Goal: Task Accomplishment & Management: Manage account settings

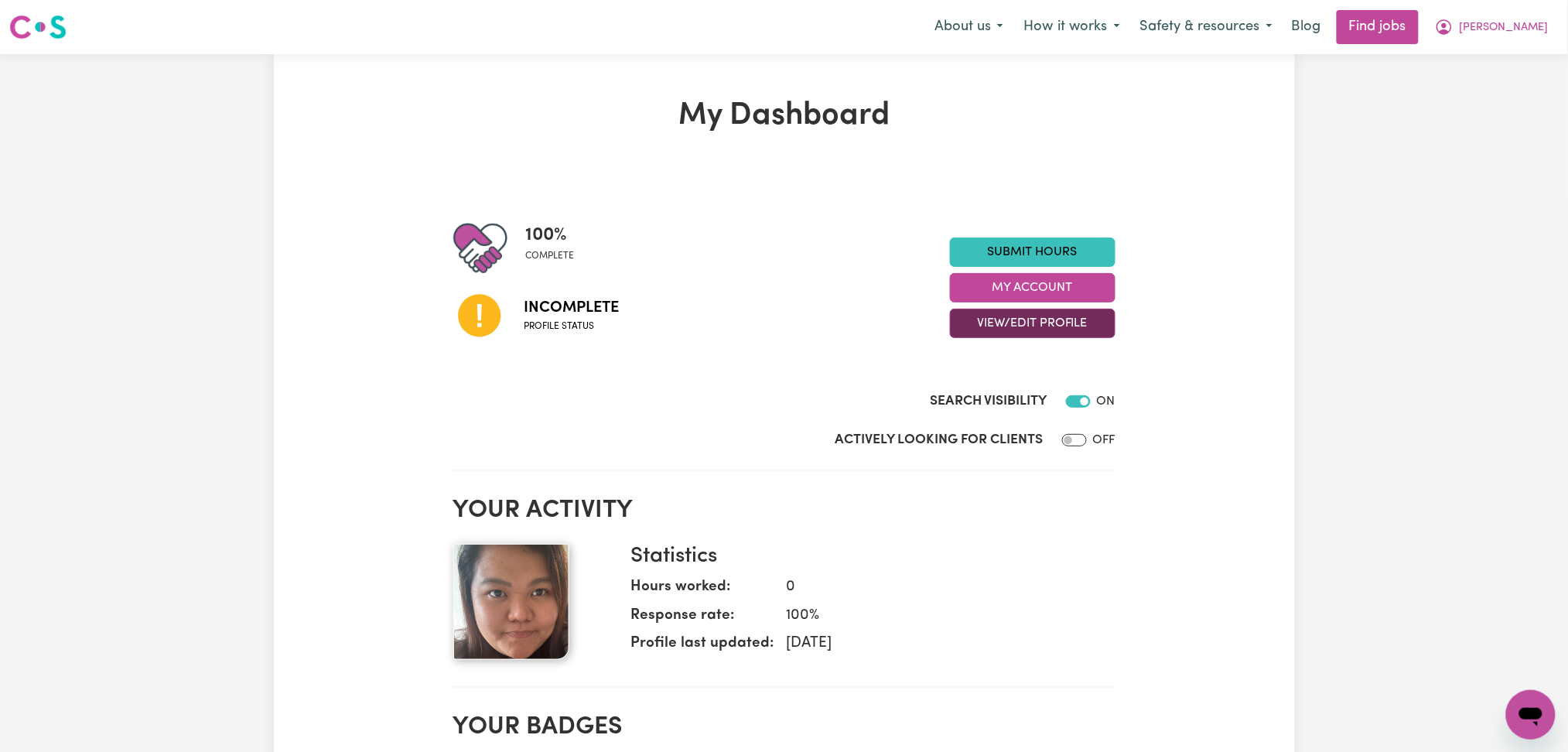
click at [991, 332] on button "View/Edit Profile" at bounding box center [1033, 323] width 166 height 29
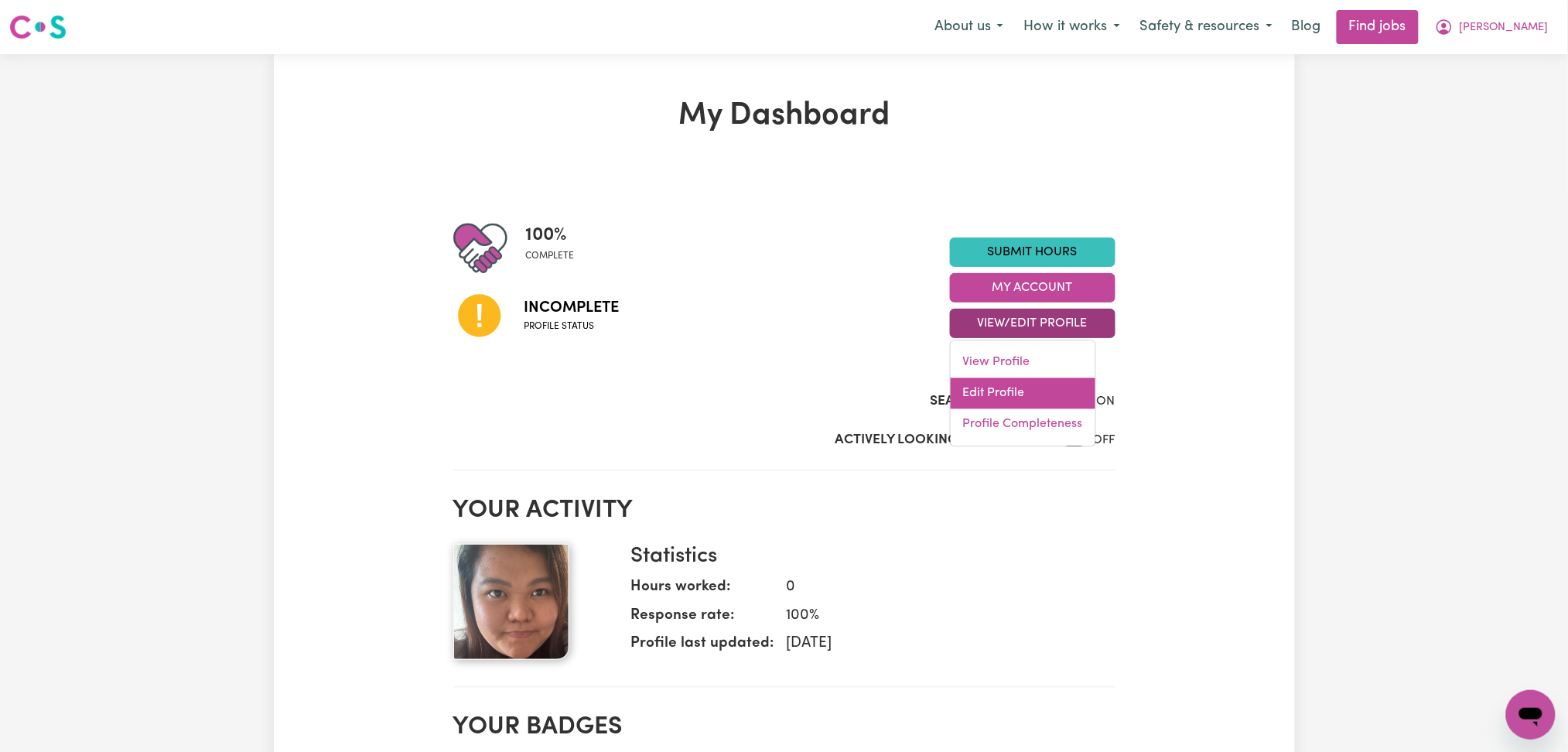
click at [1004, 386] on link "Edit Profile" at bounding box center [1023, 393] width 145 height 31
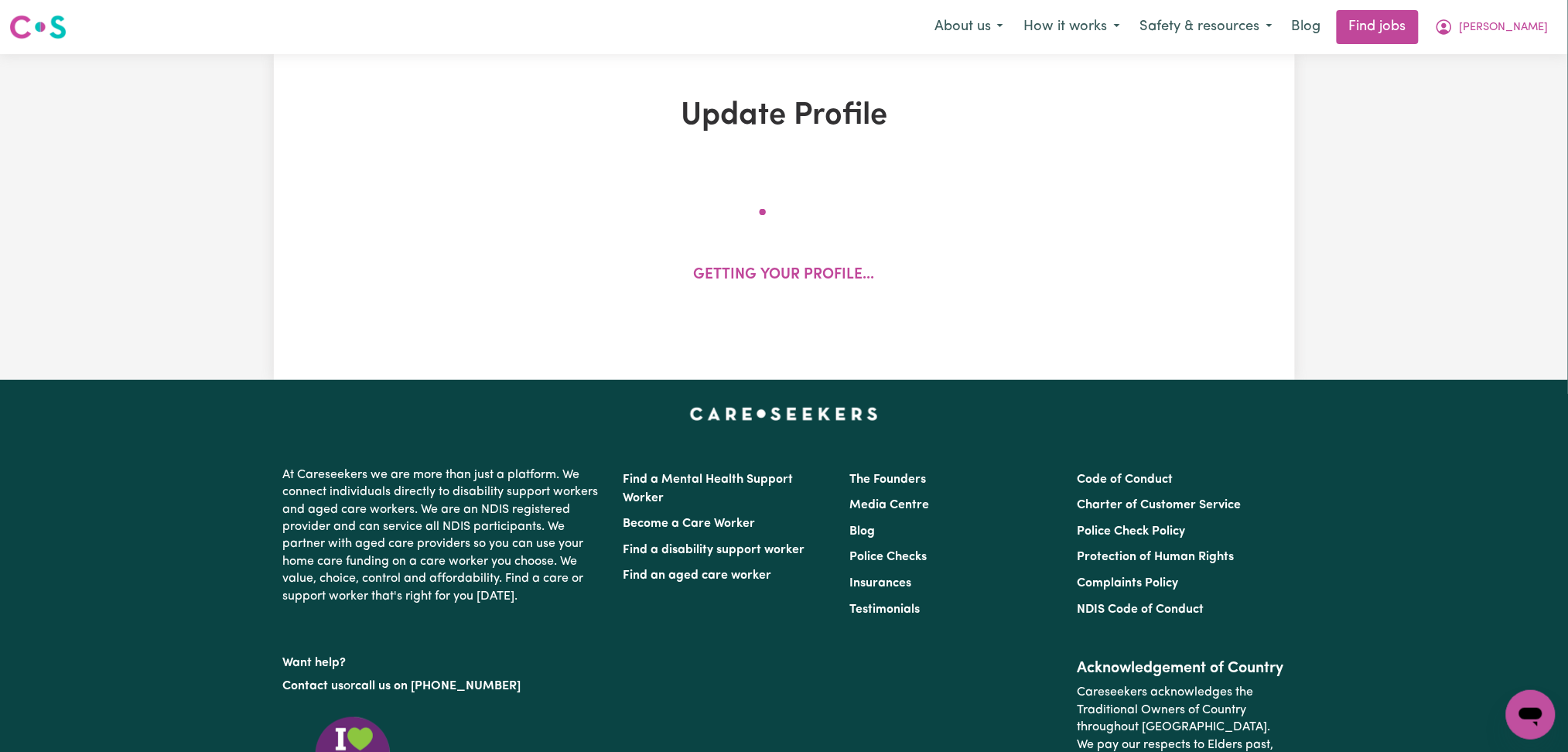
select select "[DEMOGRAPHIC_DATA]"
select select "Student Visa"
select select "Studying a healthcare related degree or qualification"
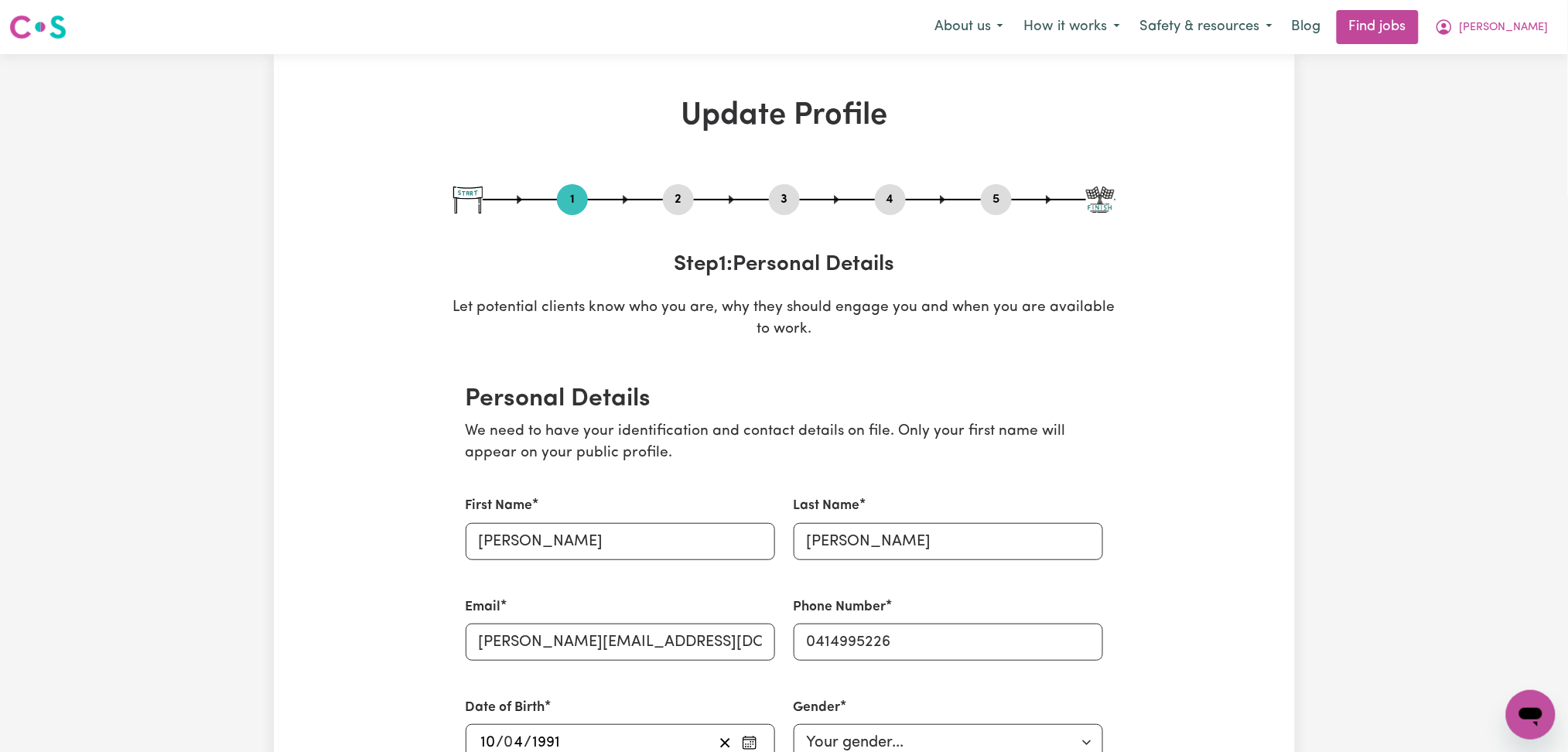
click at [894, 205] on button "4" at bounding box center [890, 200] width 31 height 20
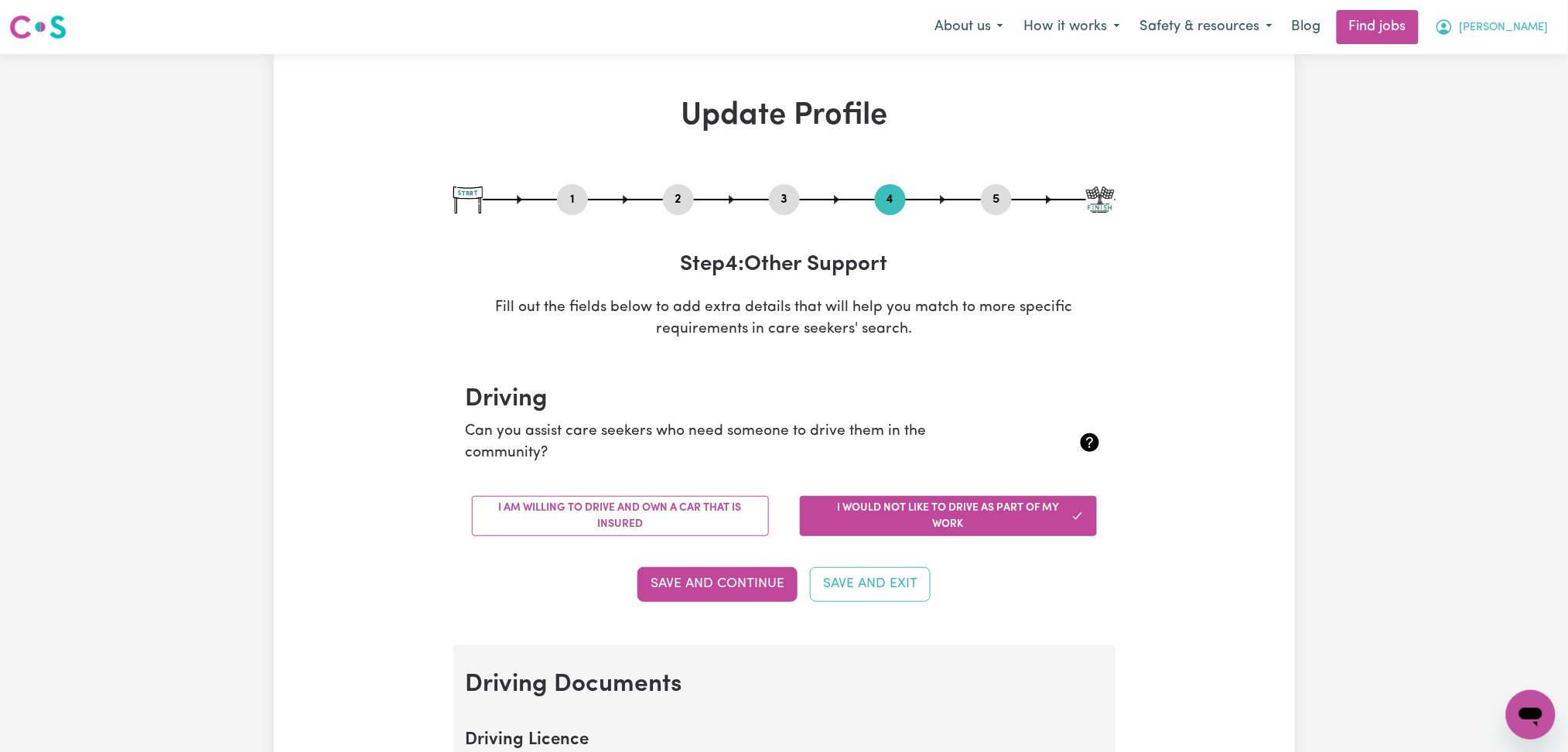
click at [1498, 37] on button "[PERSON_NAME]" at bounding box center [1492, 27] width 134 height 33
click at [1498, 65] on link "My Account" at bounding box center [1497, 60] width 122 height 29
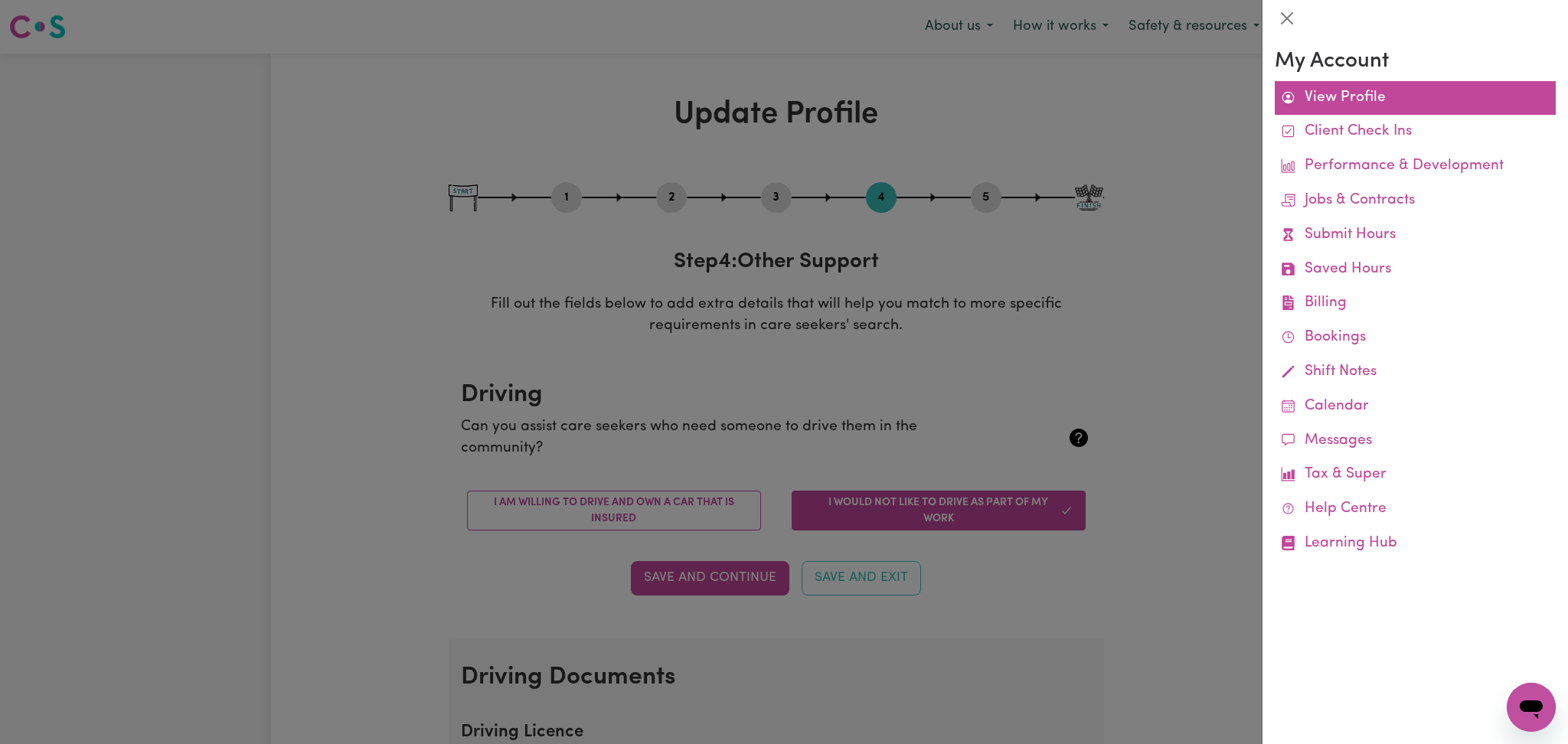
click at [1339, 103] on link "View Profile" at bounding box center [1415, 98] width 281 height 34
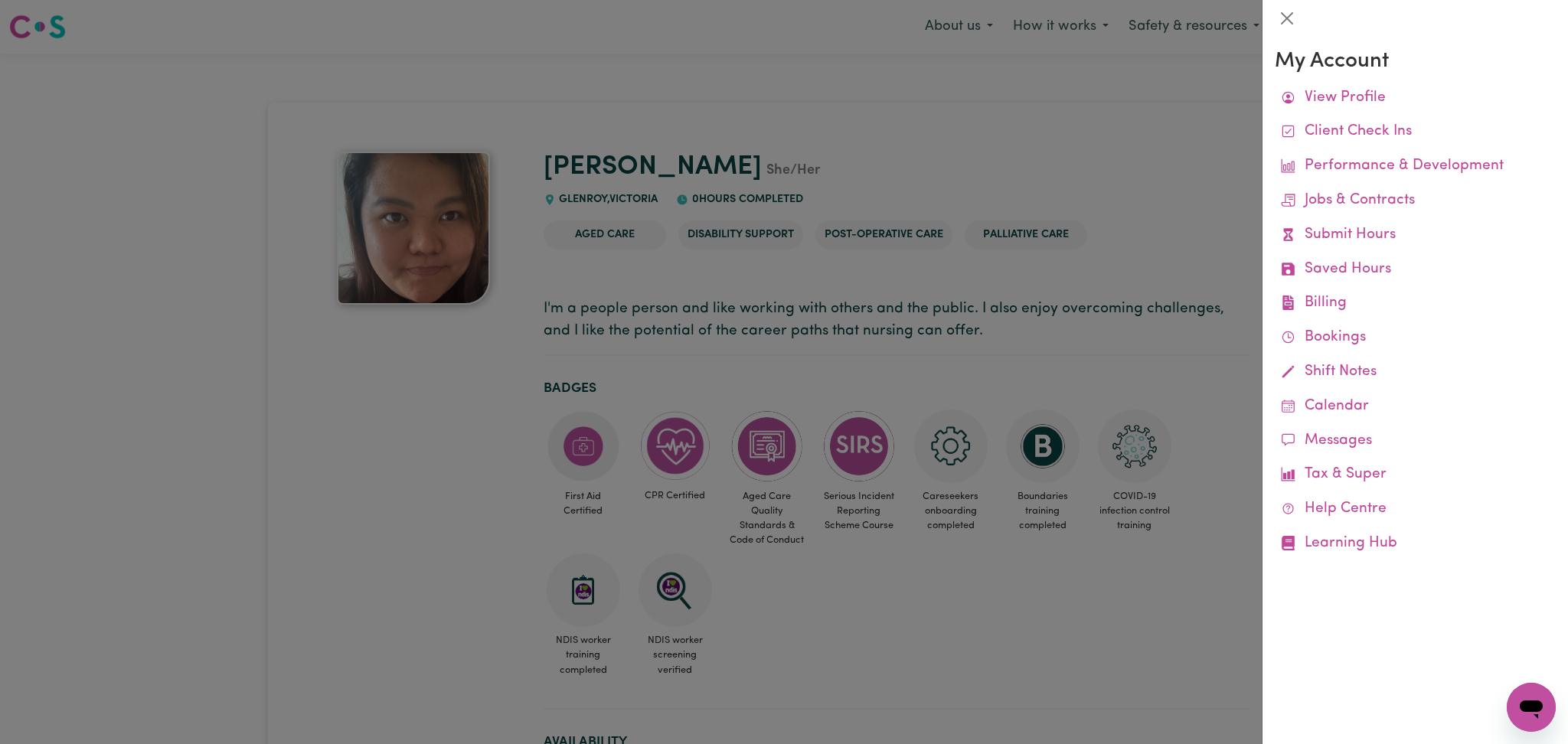
click at [1117, 197] on div at bounding box center [784, 372] width 1568 height 744
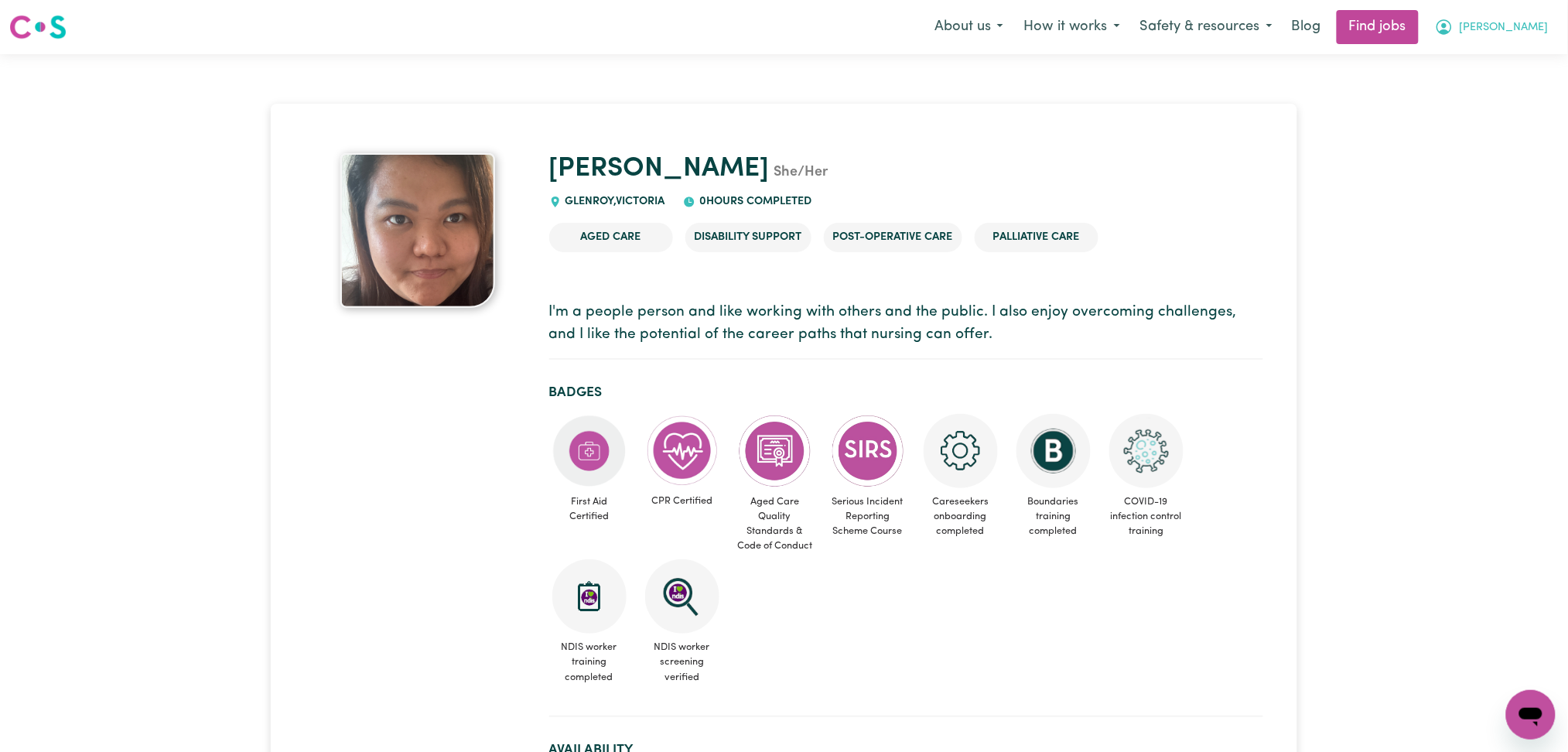
click at [1503, 32] on span "[PERSON_NAME]" at bounding box center [1504, 28] width 89 height 17
click at [1494, 84] on link "My Dashboard" at bounding box center [1497, 89] width 122 height 29
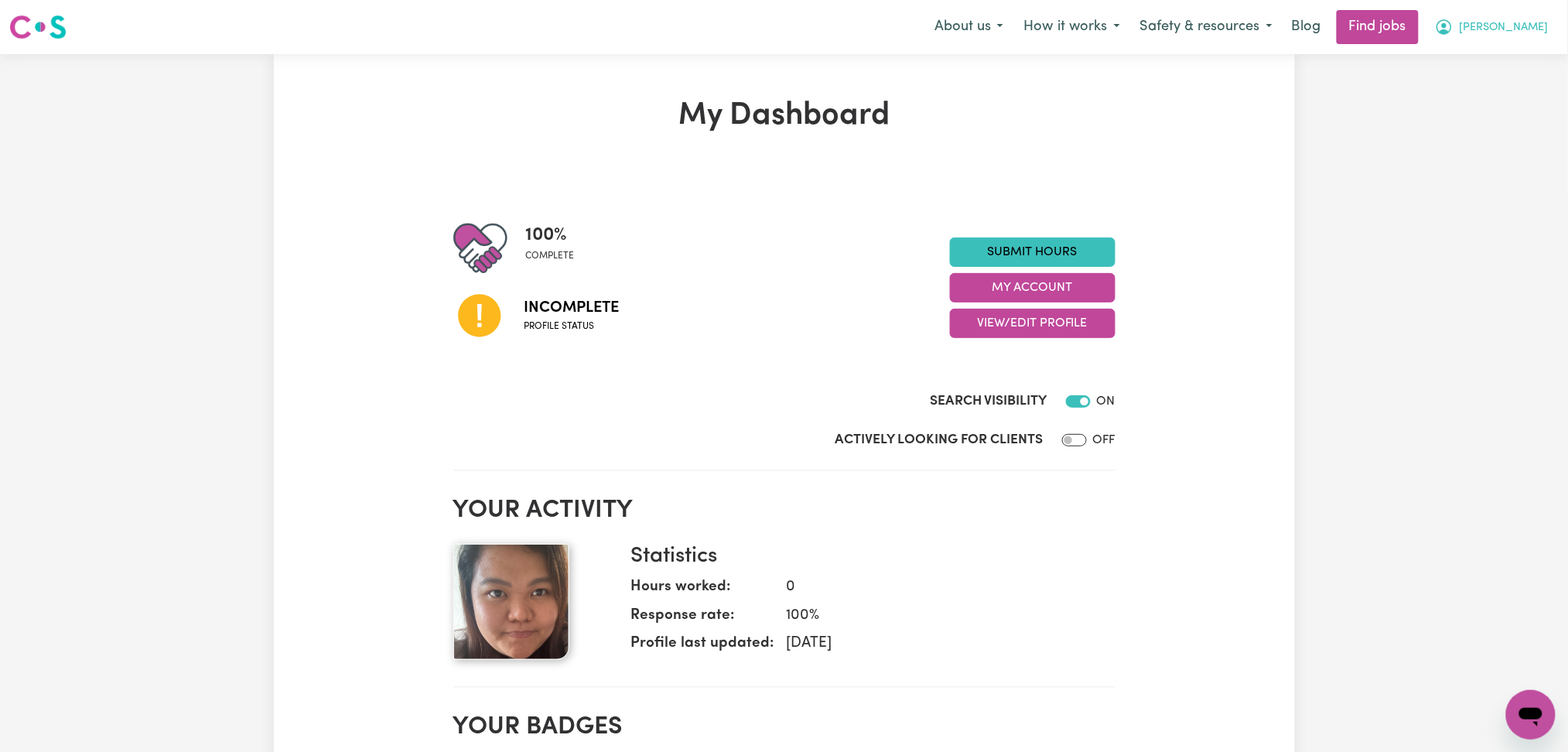
click at [1526, 19] on span "[PERSON_NAME]" at bounding box center [1504, 28] width 89 height 17
click at [1500, 121] on link "Logout" at bounding box center [1497, 119] width 122 height 29
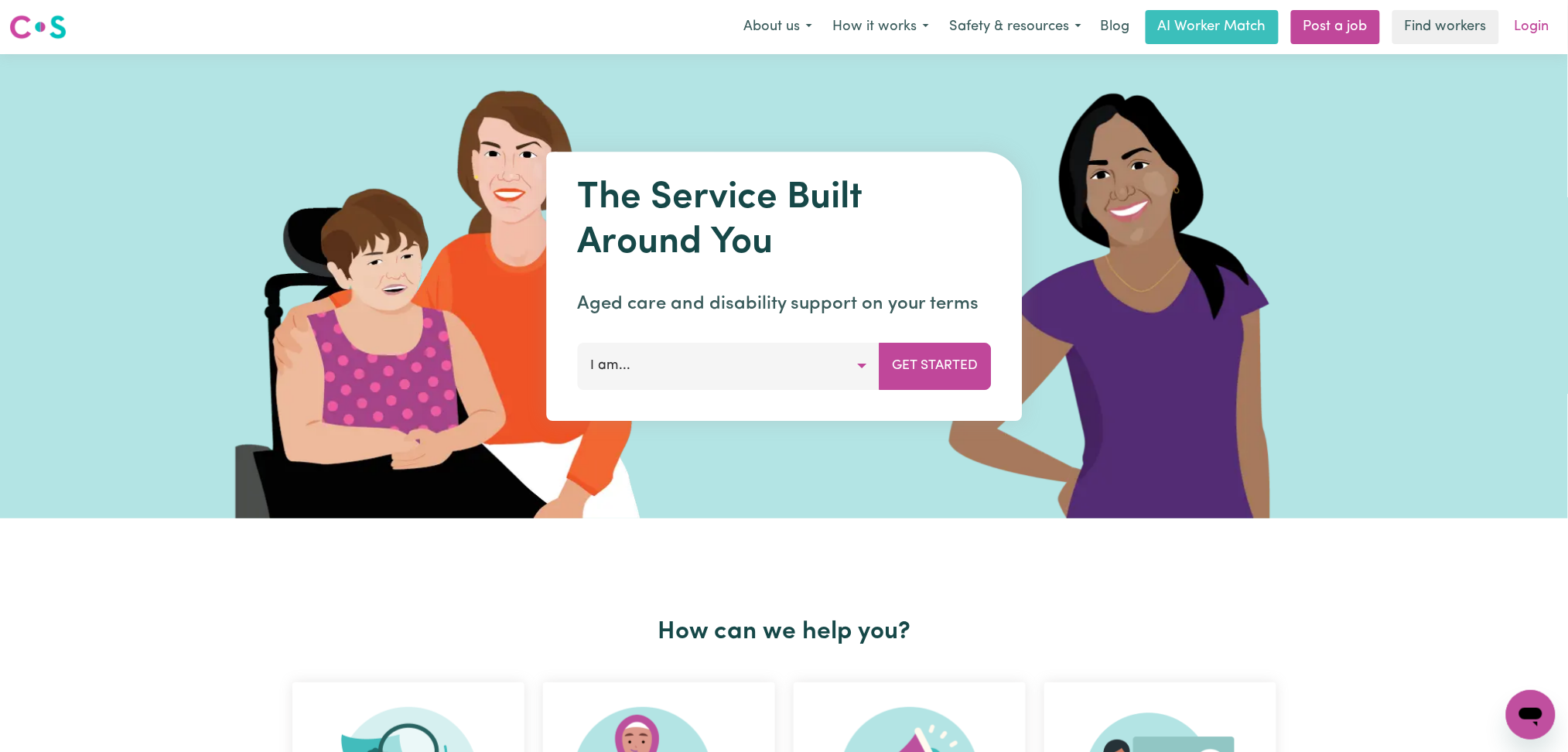
click at [1539, 20] on link "Login" at bounding box center [1531, 26] width 53 height 34
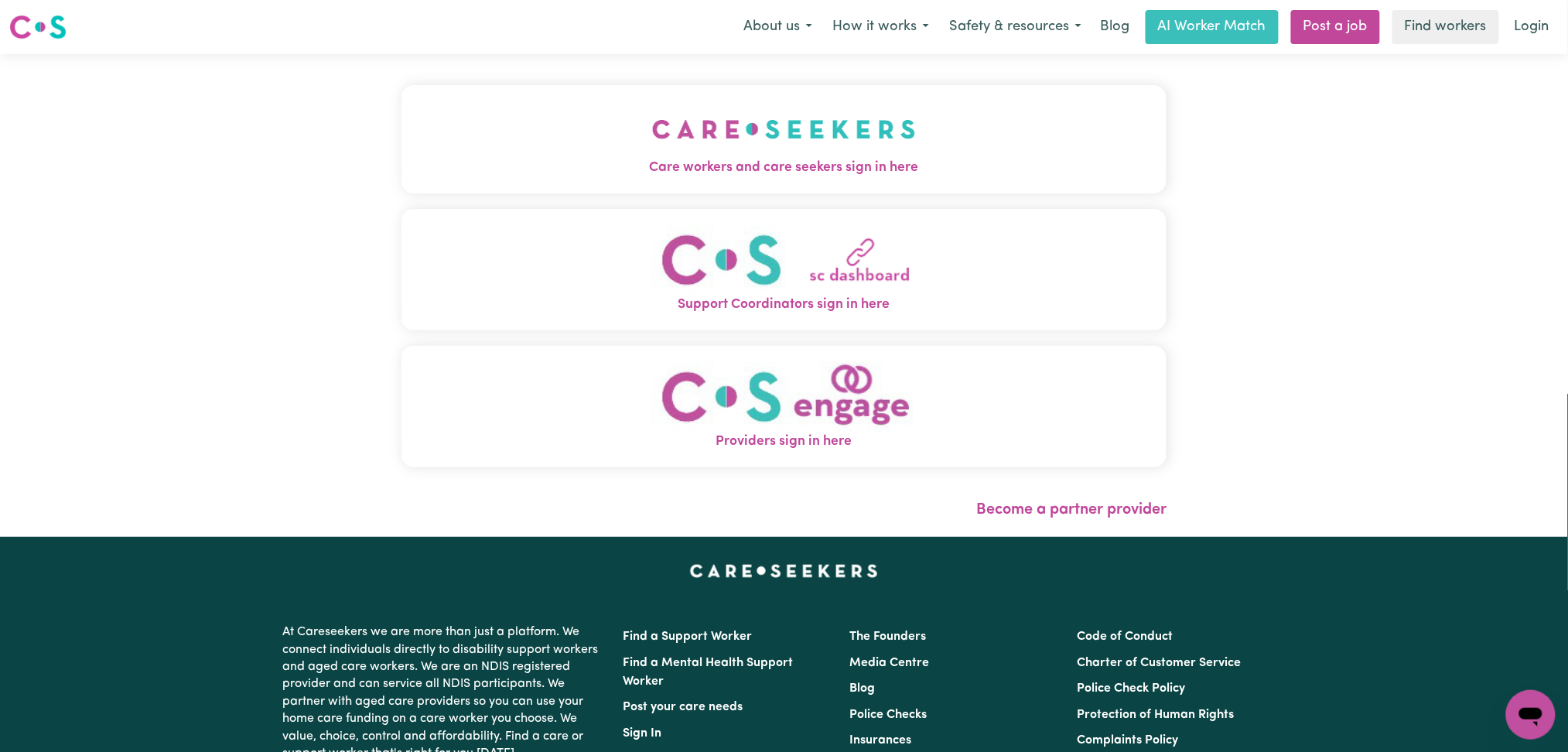
click at [816, 104] on img "Care workers and care seekers sign in here" at bounding box center [784, 128] width 264 height 57
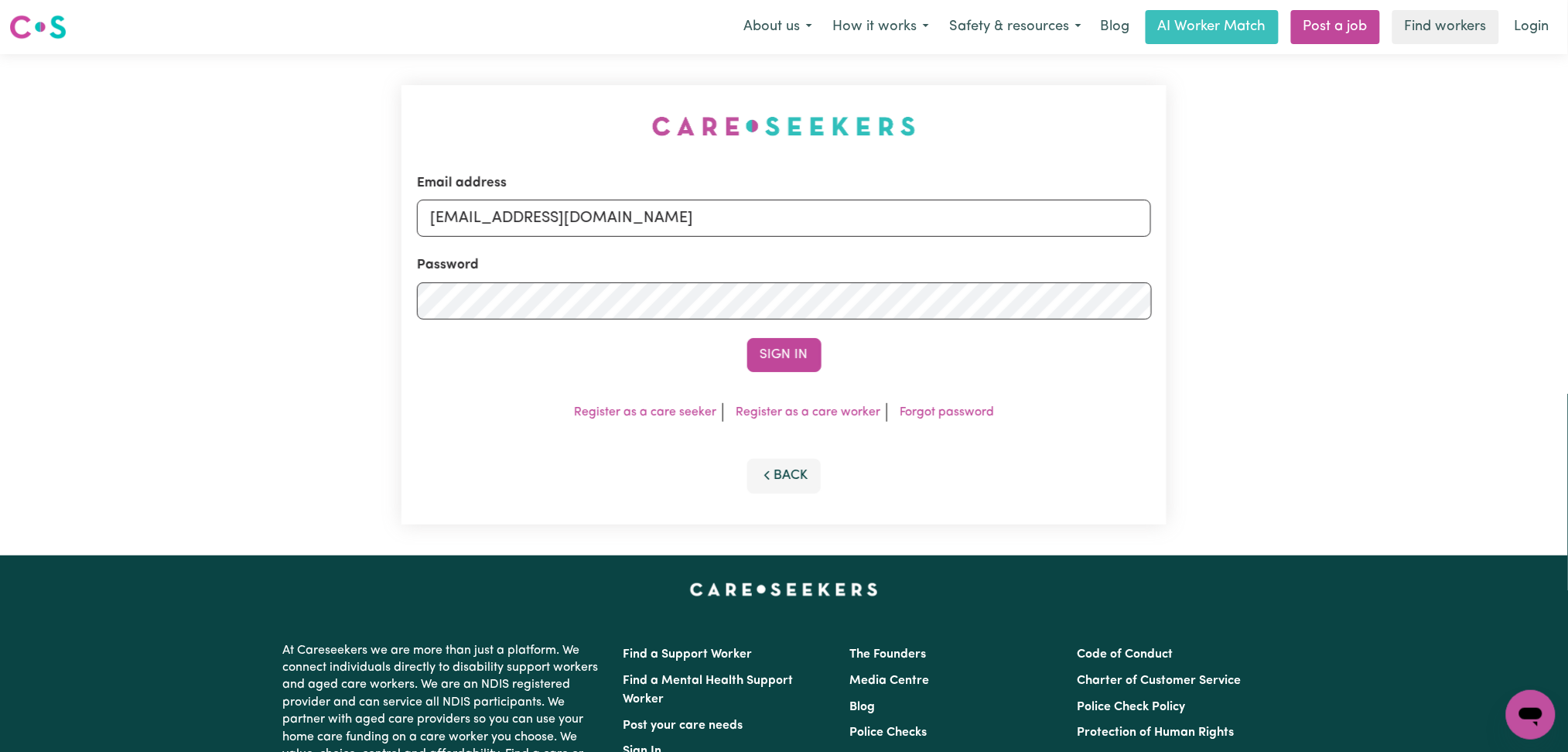
click at [758, 249] on form "Email address [EMAIL_ADDRESS][DOMAIN_NAME] Password Sign In" at bounding box center [784, 273] width 735 height 199
click at [703, 211] on input "[EMAIL_ADDRESS][DOMAIN_NAME]" at bounding box center [784, 218] width 735 height 38
drag, startPoint x: 505, startPoint y: 217, endPoint x: 1109, endPoint y: 217, distance: 604.0
click at [1109, 217] on input "Superuser~[EMAIL_ADDRESS][DOMAIN_NAME]" at bounding box center [784, 218] width 735 height 38
click at [738, 223] on input "Superuser~[EMAIL_ADDRESS][DOMAIN_NAME]" at bounding box center [784, 218] width 735 height 38
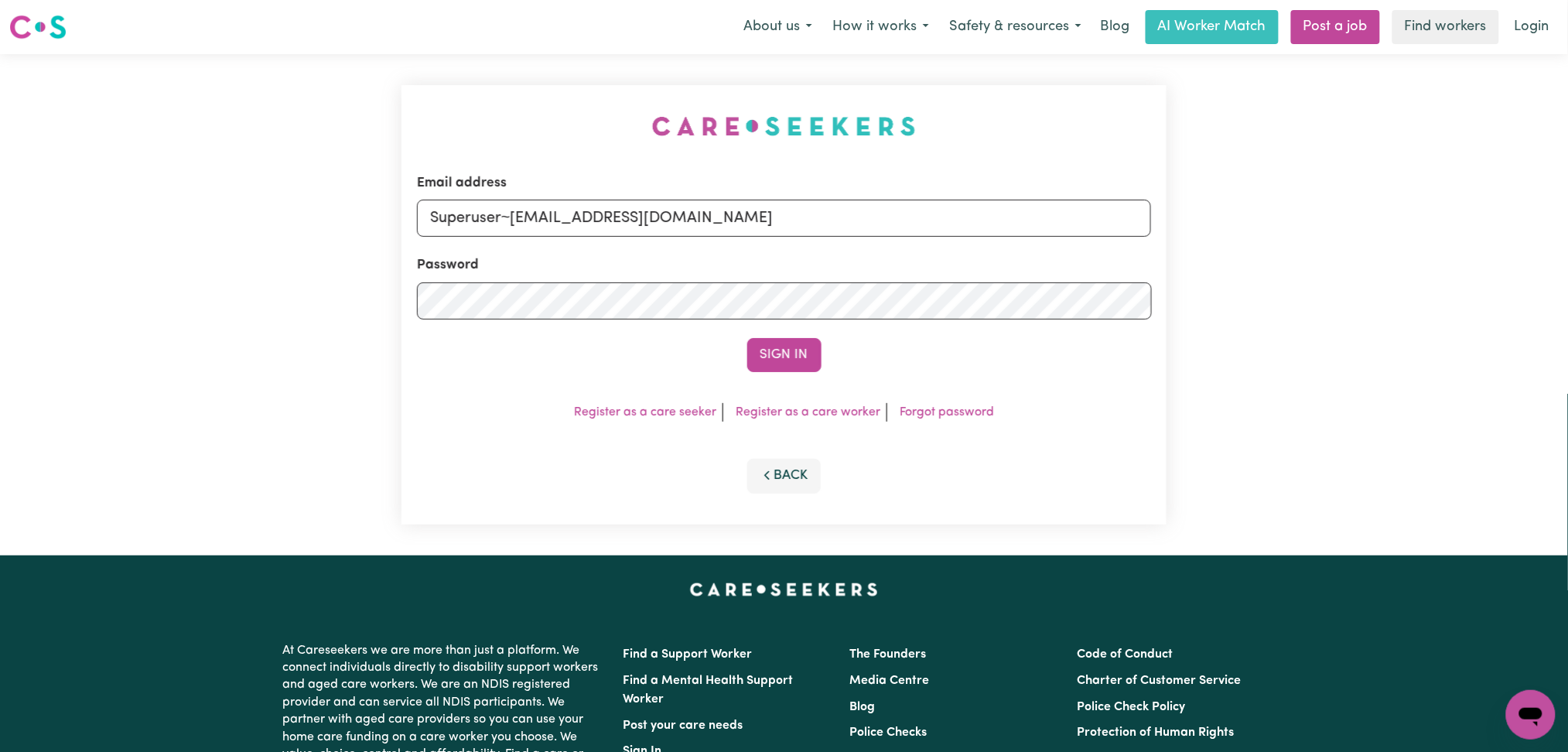
drag, startPoint x: 509, startPoint y: 220, endPoint x: 1070, endPoint y: 232, distance: 561.1
click at [1120, 218] on input "Superuser~[EMAIL_ADDRESS][DOMAIN_NAME]" at bounding box center [784, 218] width 735 height 38
type input "Superuser~[EMAIL_ADDRESS][DOMAIN_NAME]"
click at [757, 346] on button "Sign In" at bounding box center [784, 355] width 74 height 34
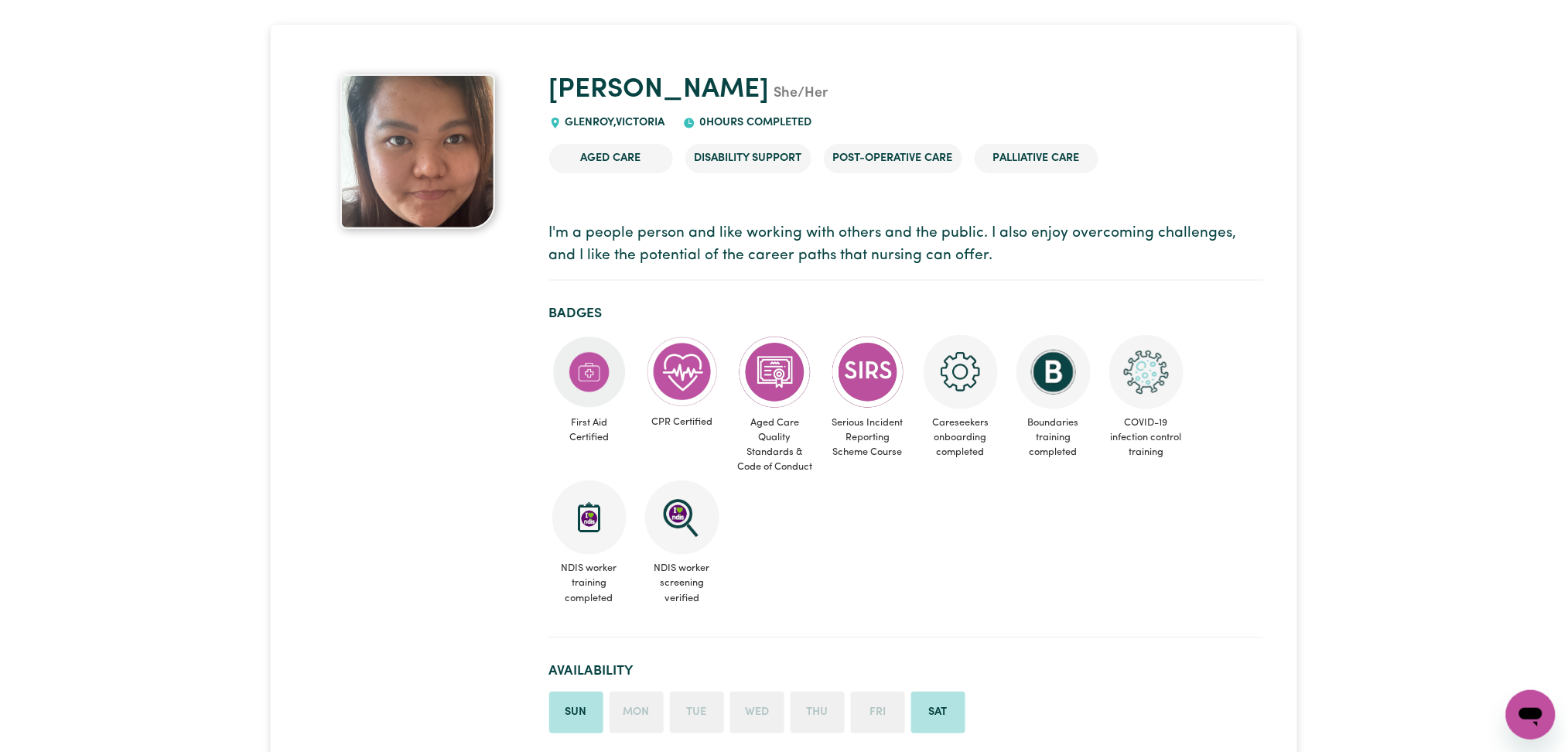
scroll to position [67, 0]
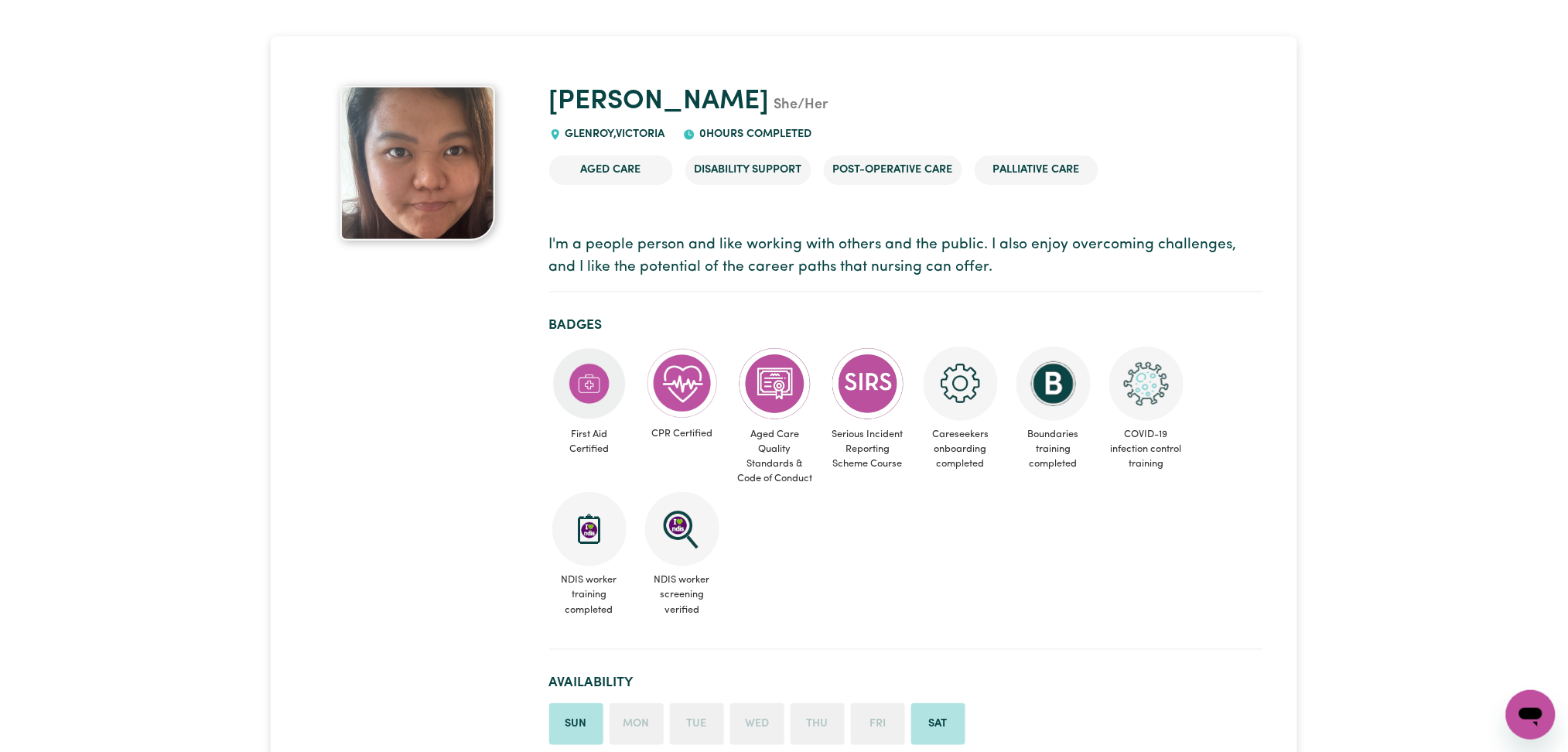
drag, startPoint x: 0, startPoint y: 0, endPoint x: 1582, endPoint y: 76, distance: 1583.8
